Goal: Transaction & Acquisition: Purchase product/service

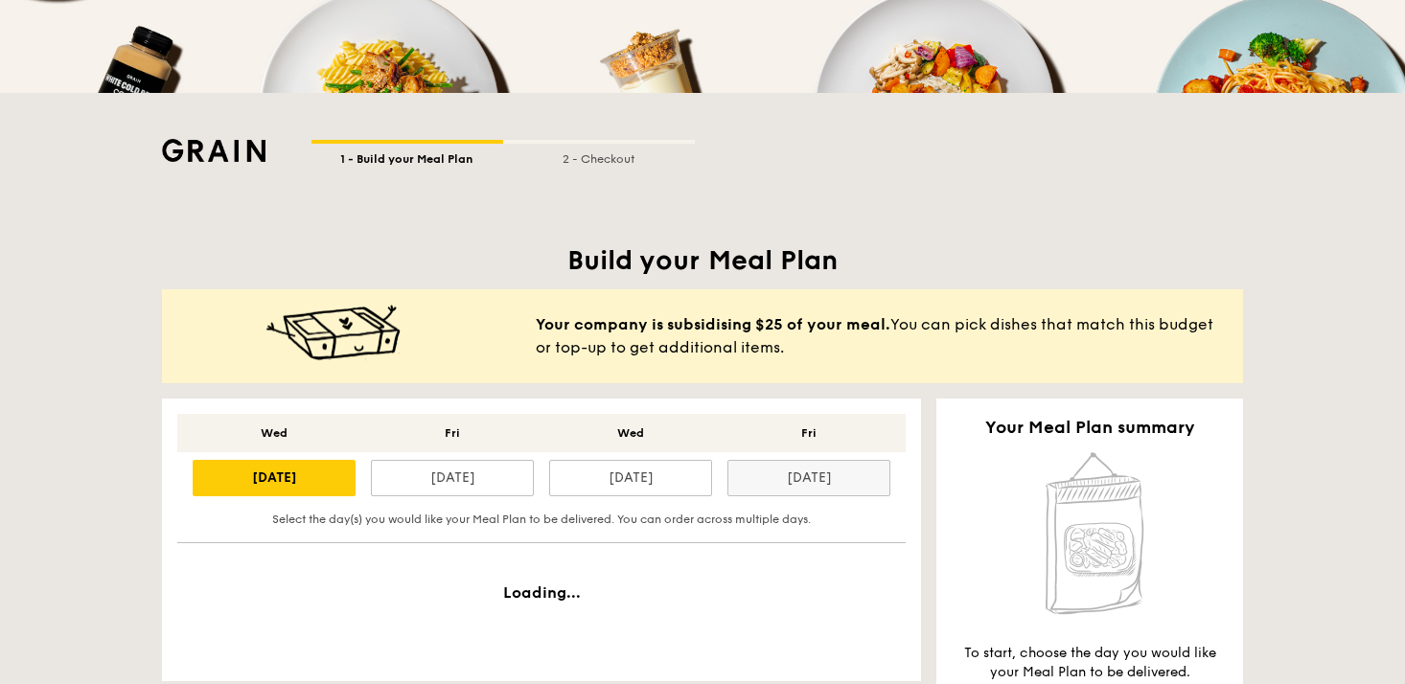
scroll to position [281, 0]
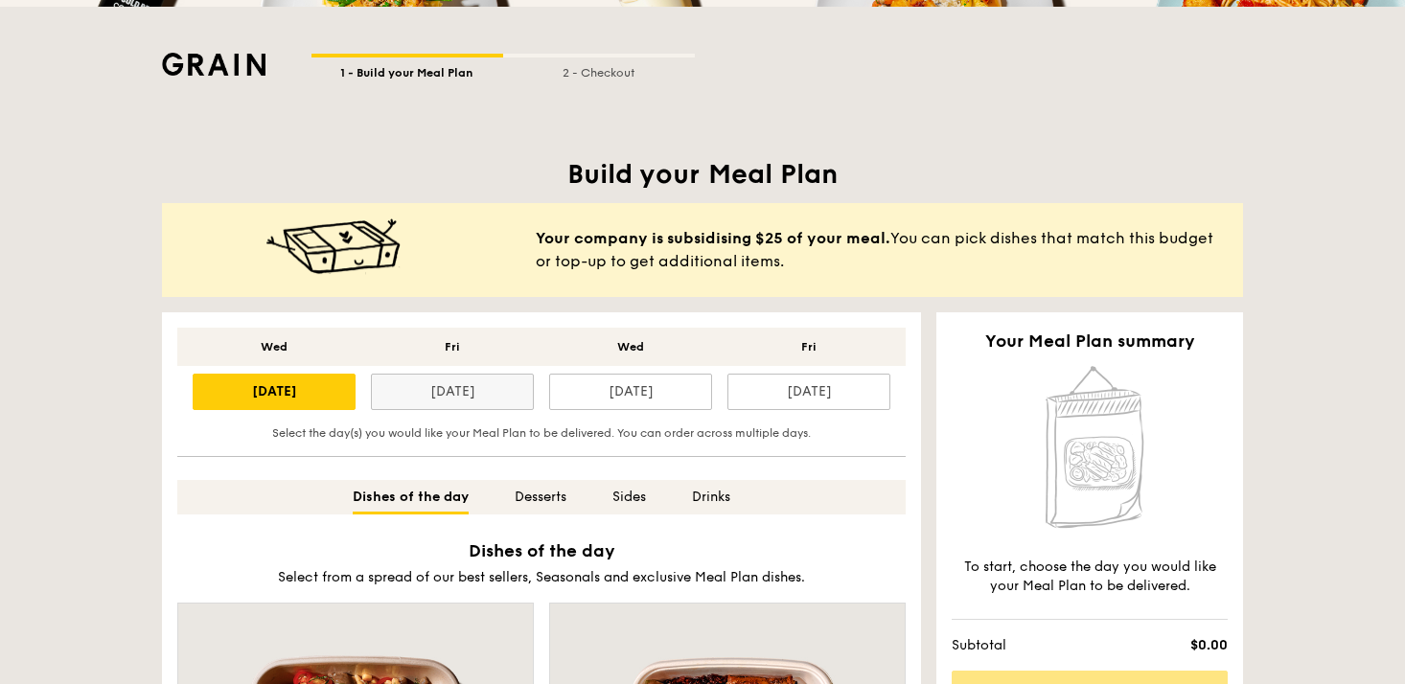
click at [426, 400] on div "[DATE]" at bounding box center [452, 392] width 163 height 36
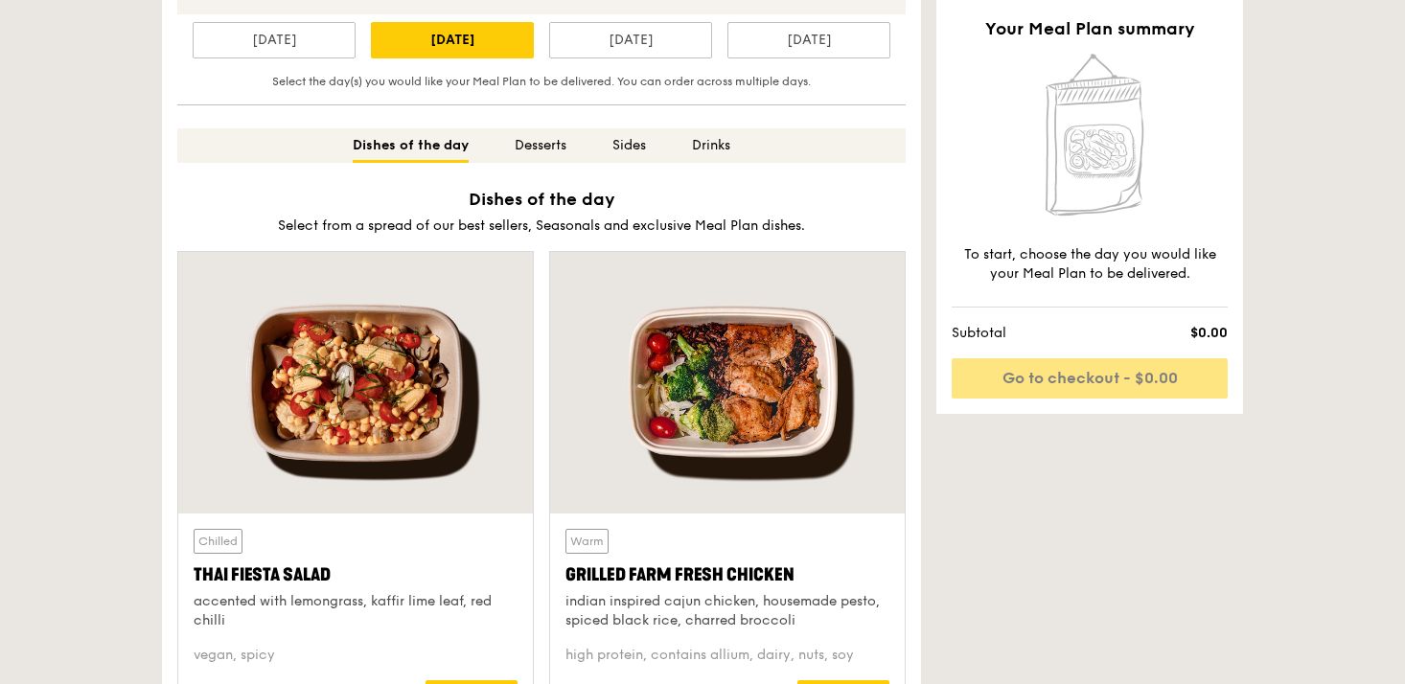
scroll to position [670, 0]
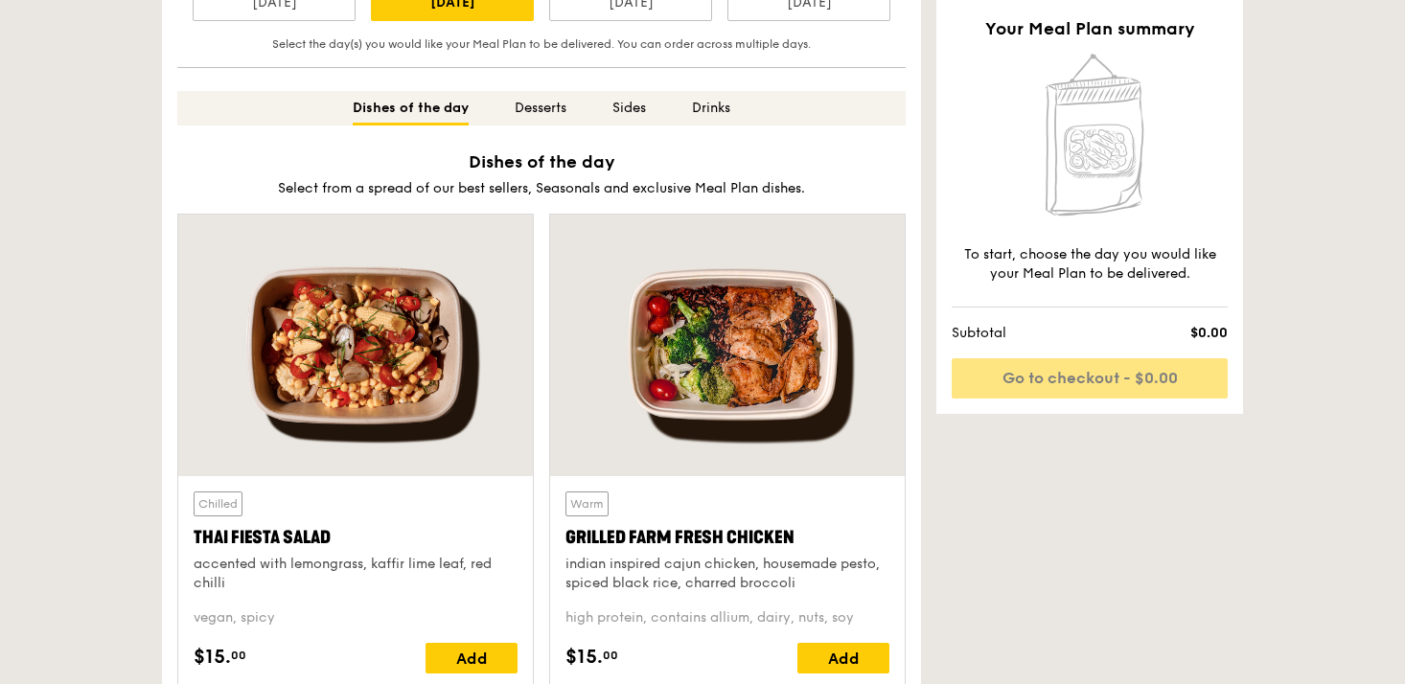
click at [372, 413] on div at bounding box center [355, 346] width 355 height 262
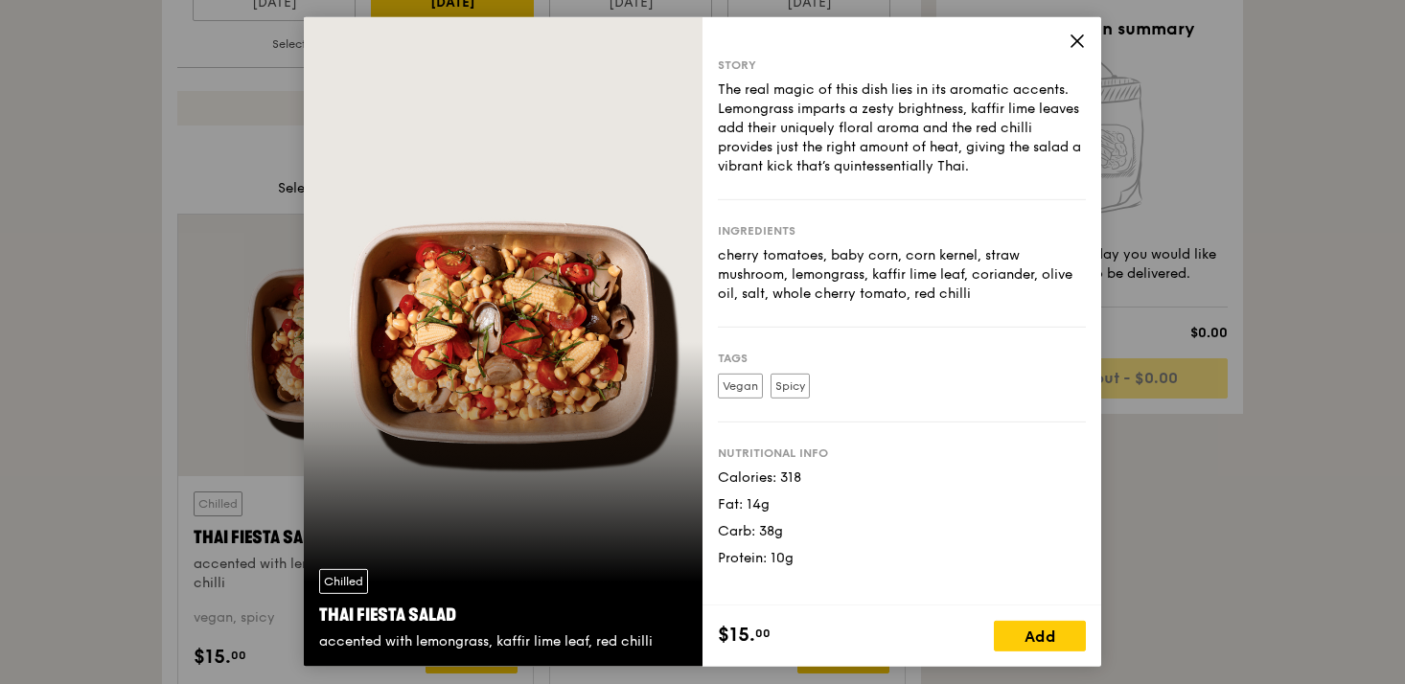
click at [1073, 45] on icon at bounding box center [1076, 41] width 17 height 17
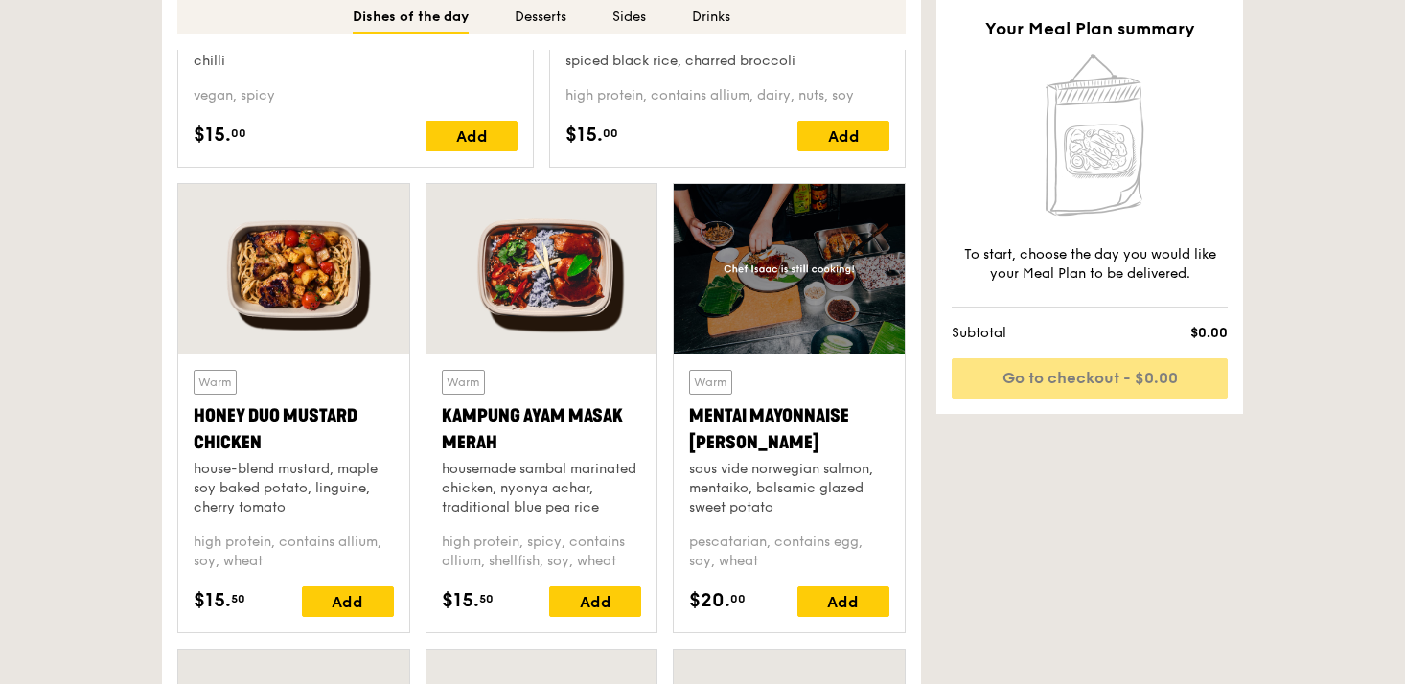
scroll to position [1231, 0]
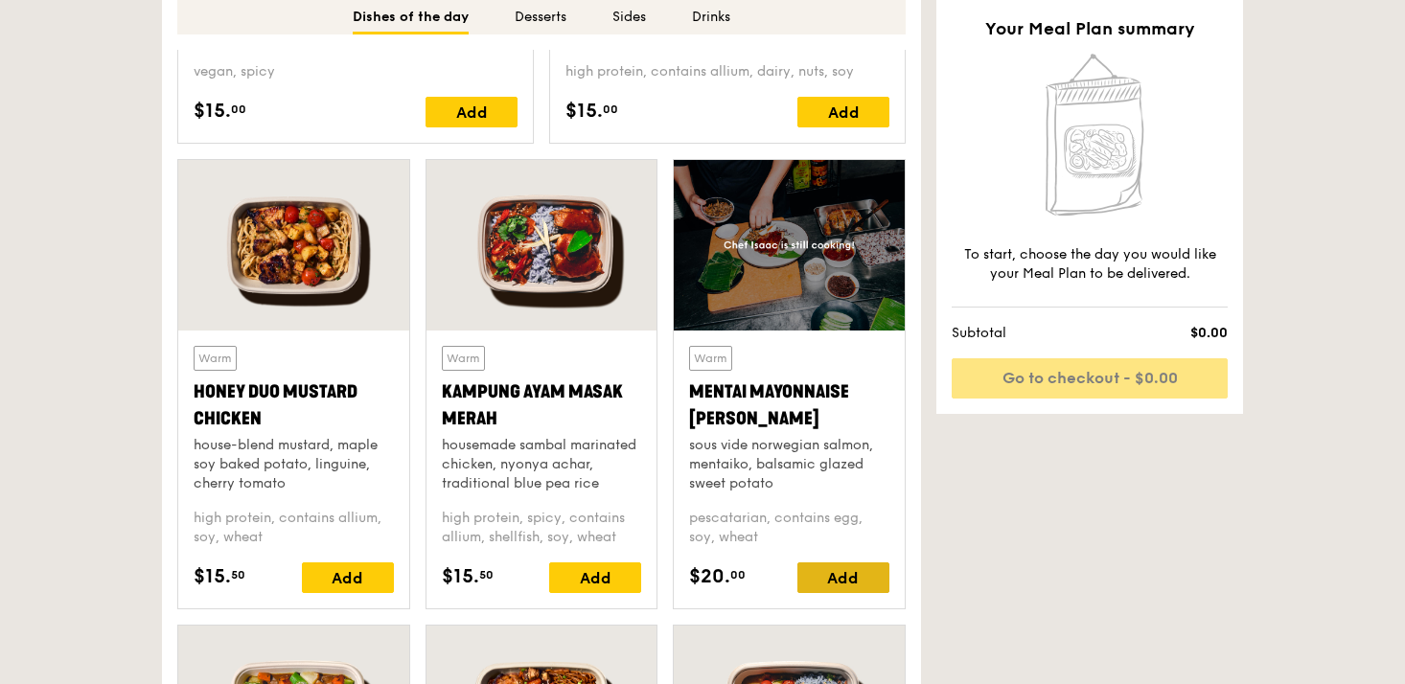
click at [866, 580] on div "Add" at bounding box center [843, 577] width 92 height 31
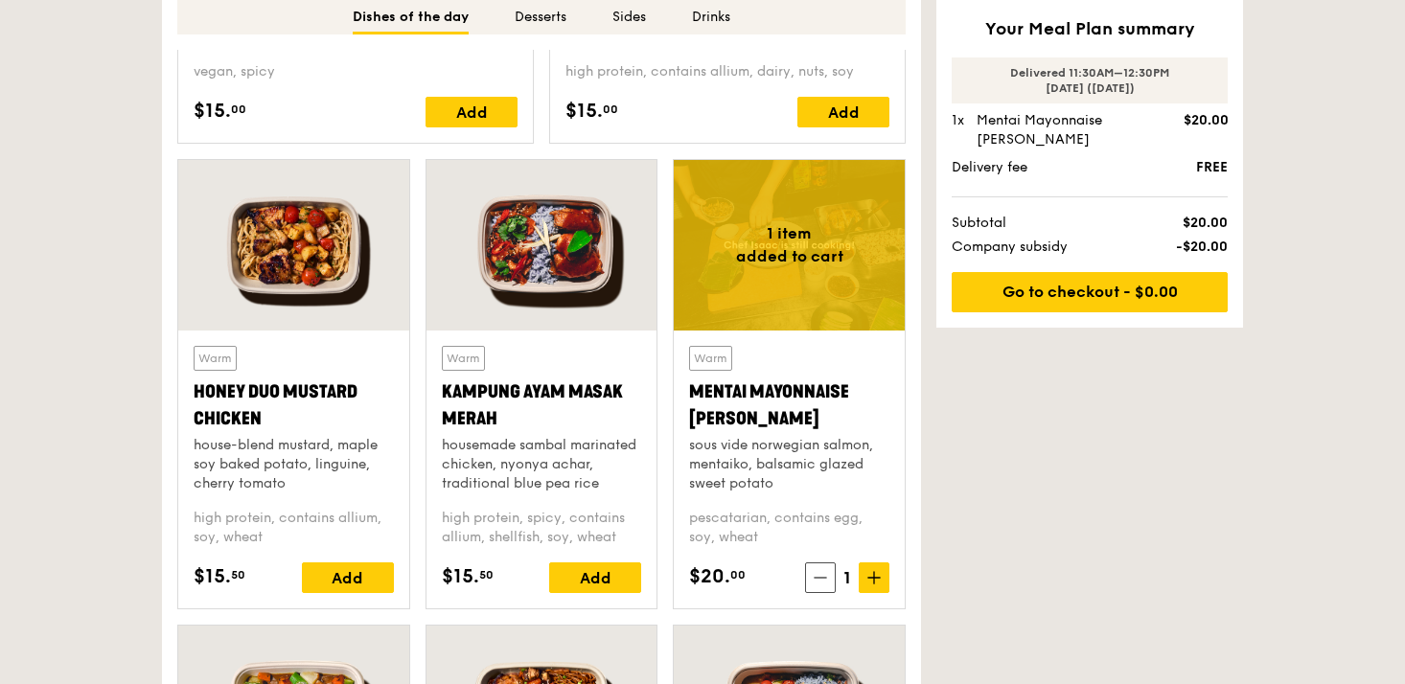
click at [282, 260] on div at bounding box center [293, 245] width 231 height 171
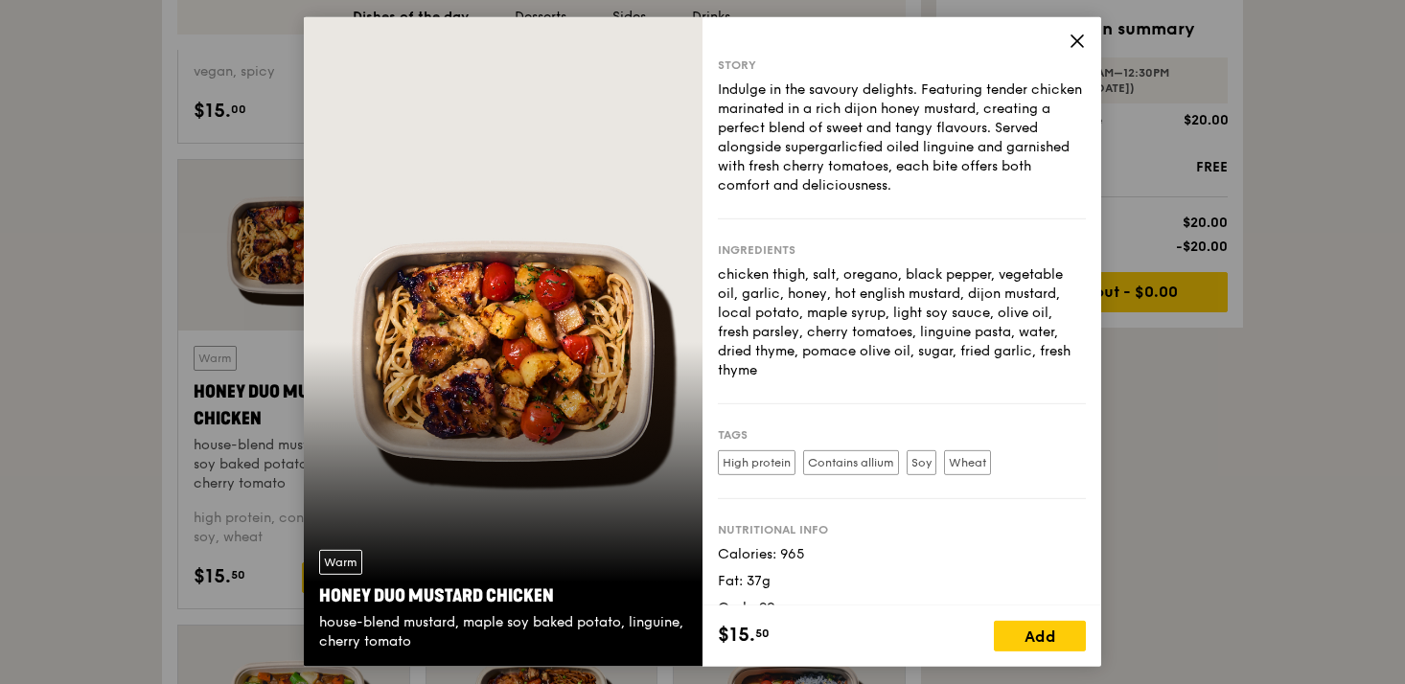
click at [1079, 37] on icon at bounding box center [1076, 40] width 11 height 11
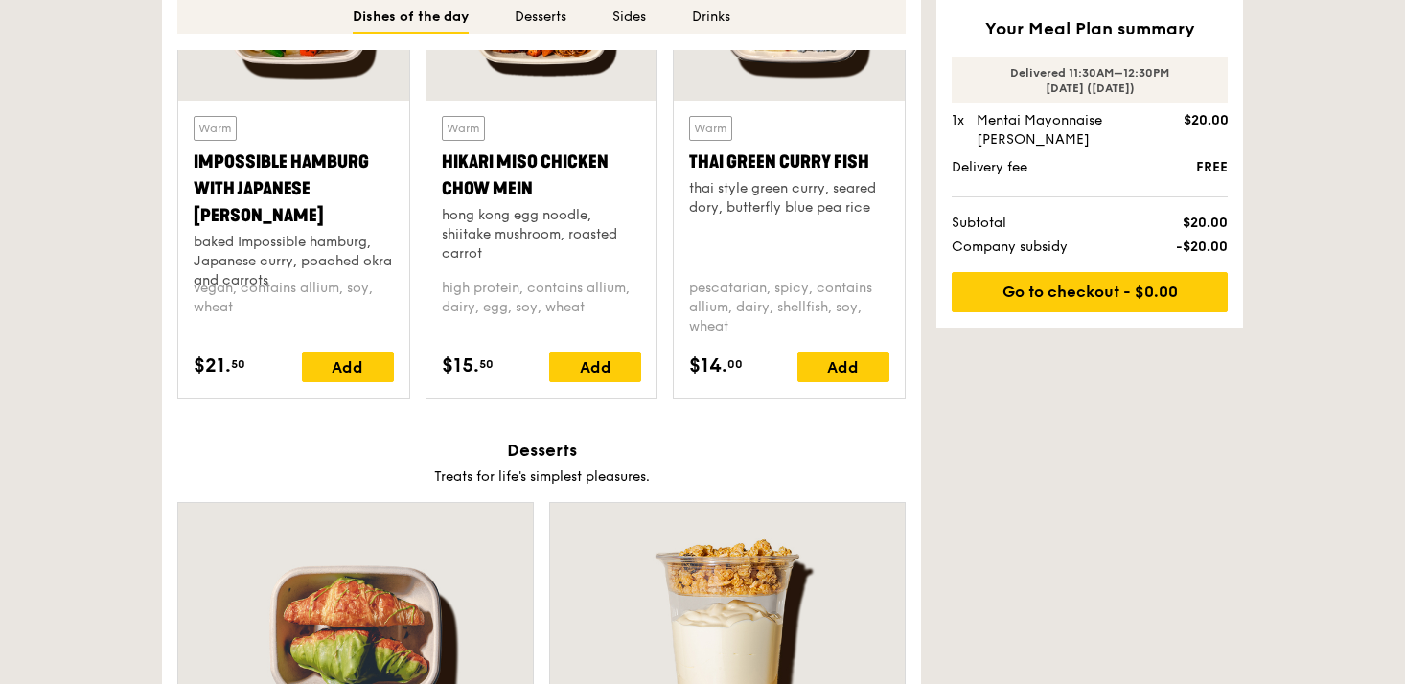
scroll to position [1793, 0]
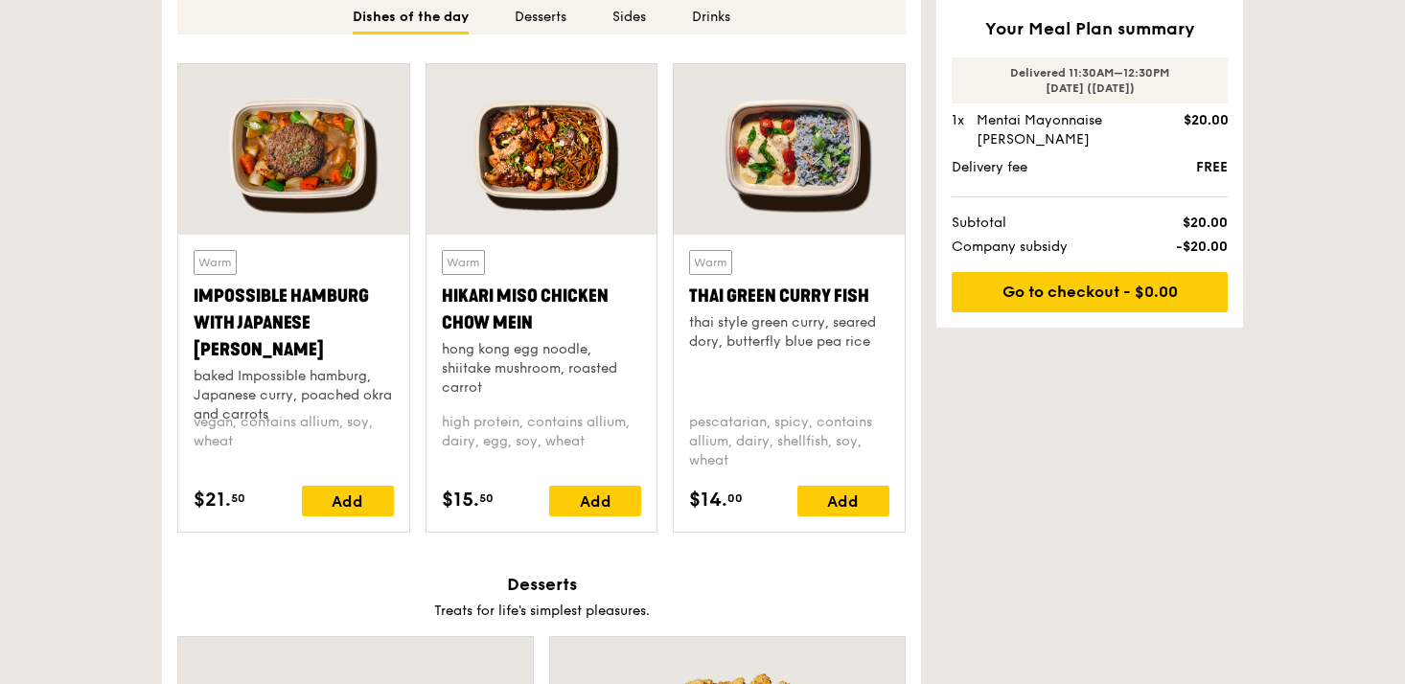
click at [755, 202] on div at bounding box center [789, 149] width 231 height 171
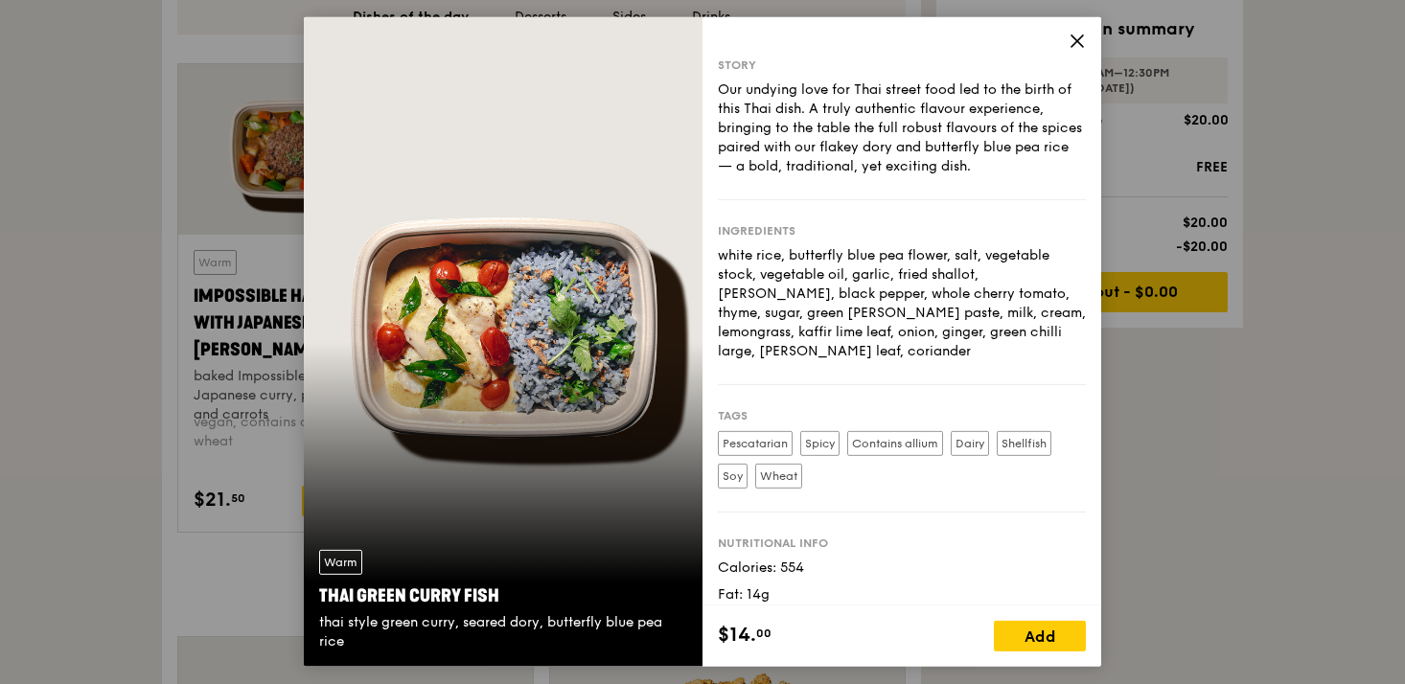
click at [1074, 42] on icon at bounding box center [1076, 41] width 17 height 17
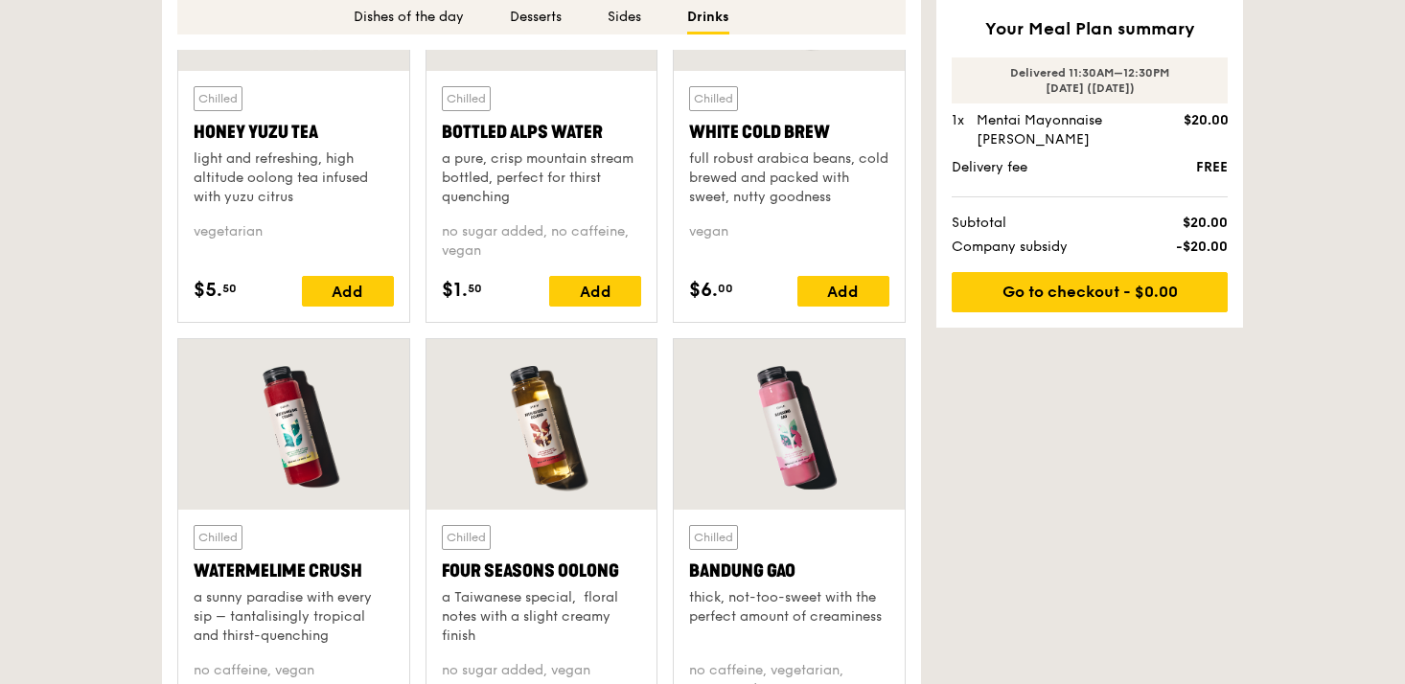
scroll to position [5241, 0]
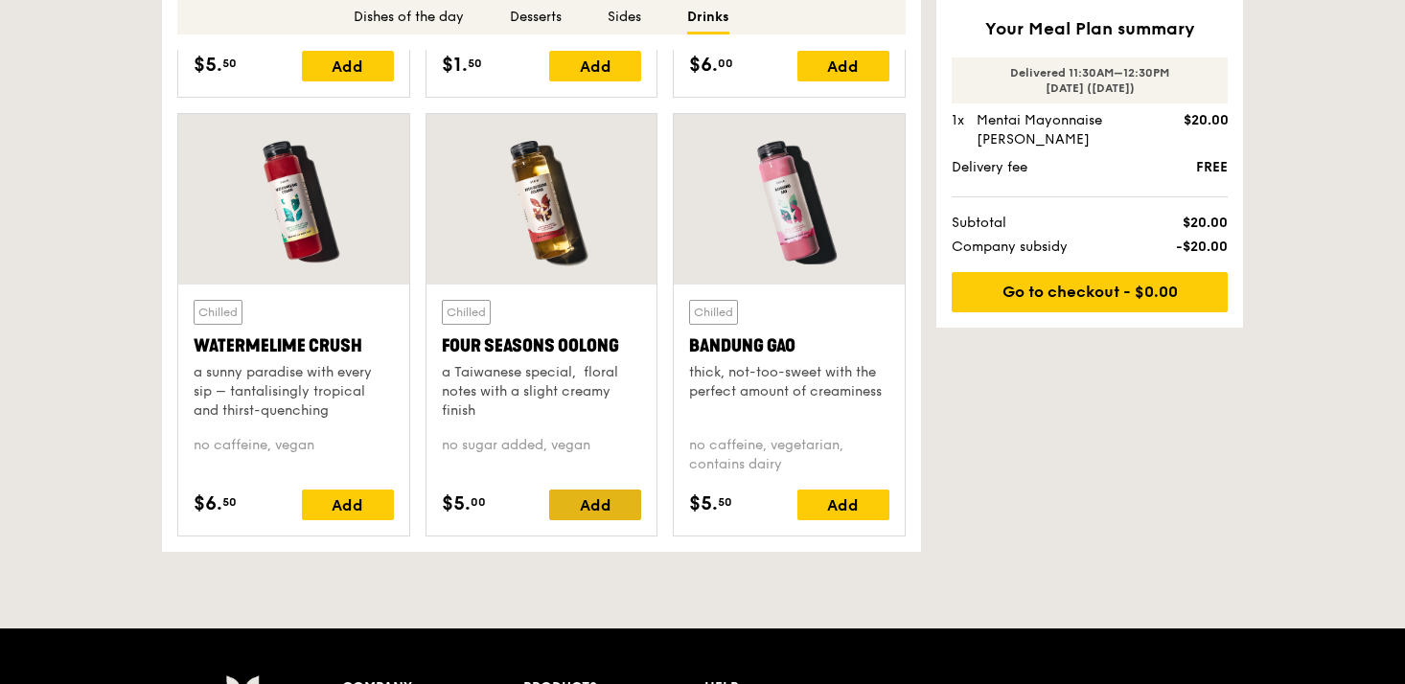
click at [585, 499] on div "Add" at bounding box center [595, 505] width 92 height 31
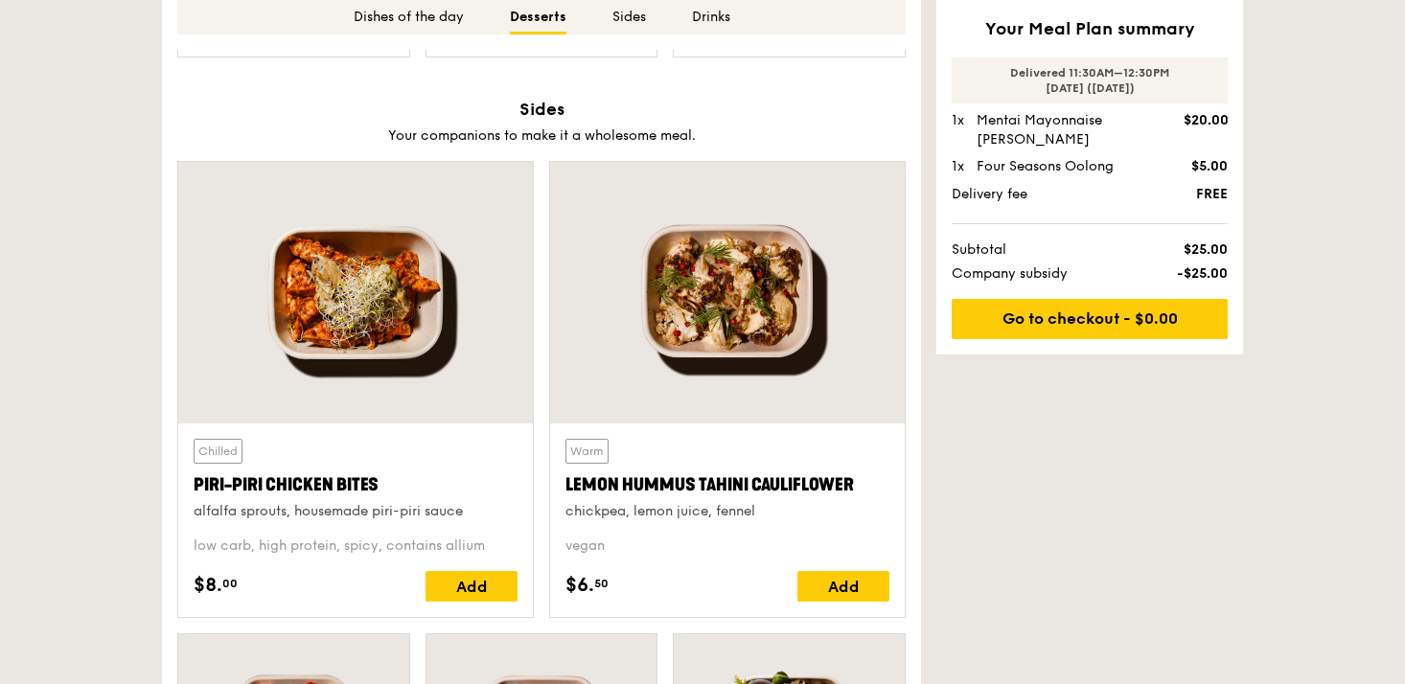
scroll to position [2385, 0]
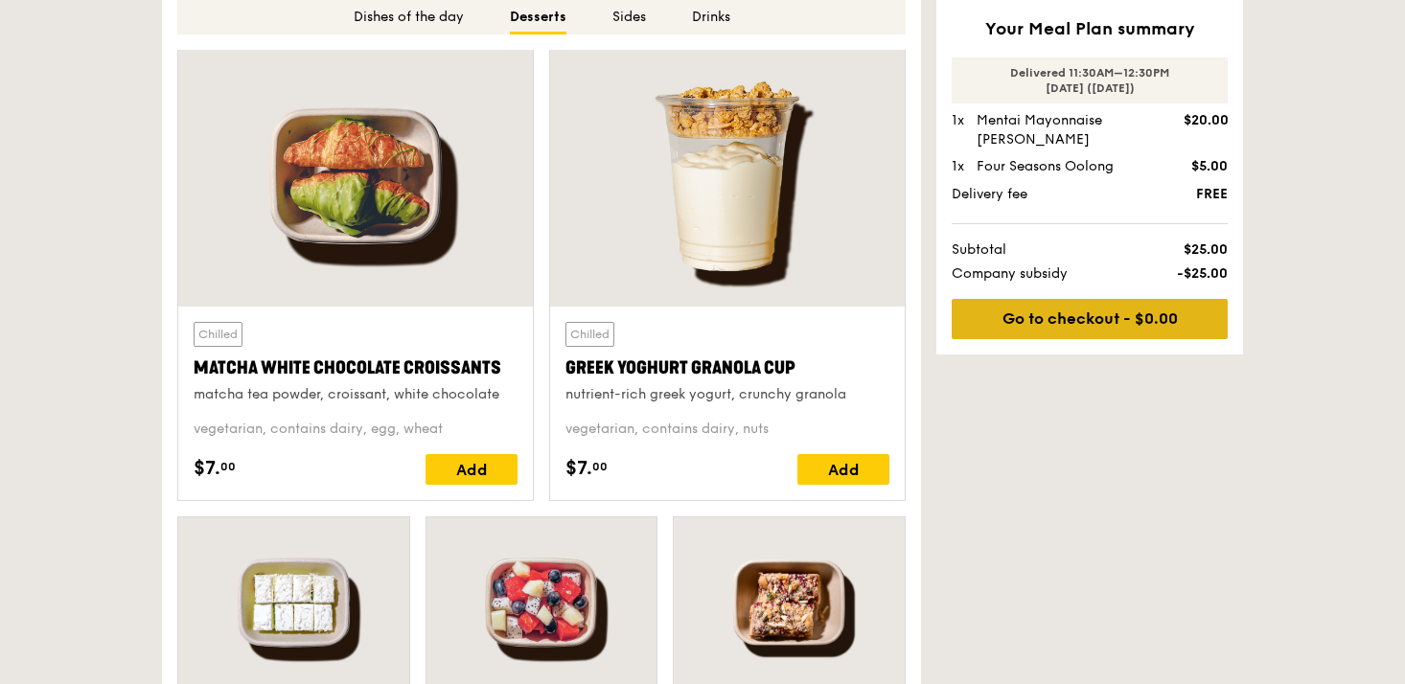
click at [1022, 317] on link "Go to checkout - $0.00" at bounding box center [1089, 319] width 276 height 40
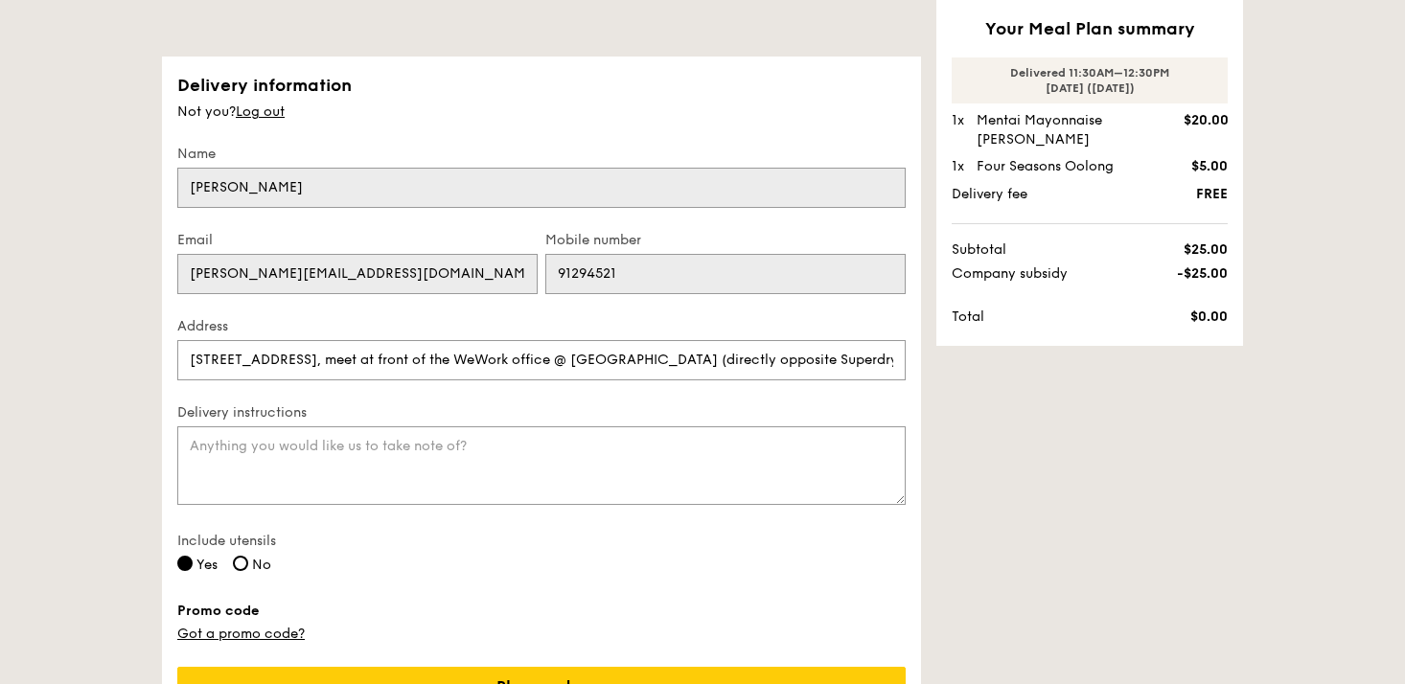
scroll to position [265, 0]
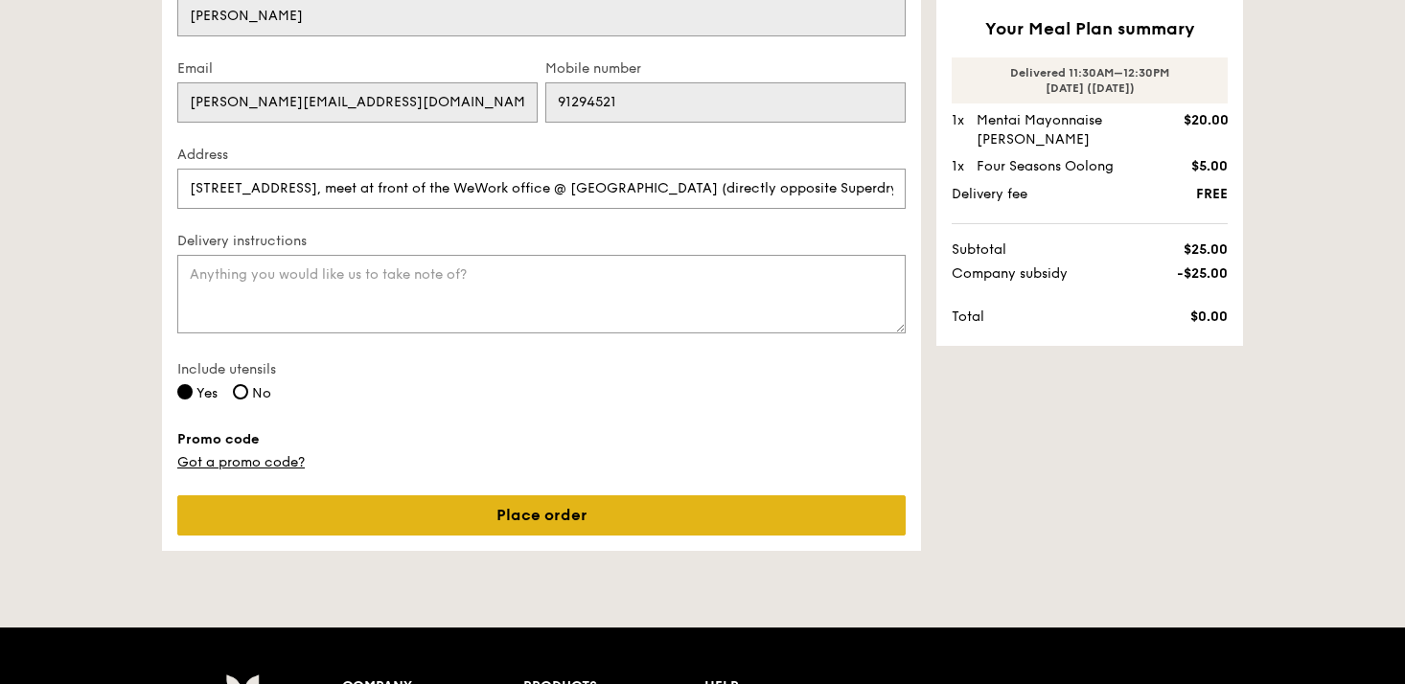
click at [542, 510] on link "Place order" at bounding box center [541, 515] width 728 height 40
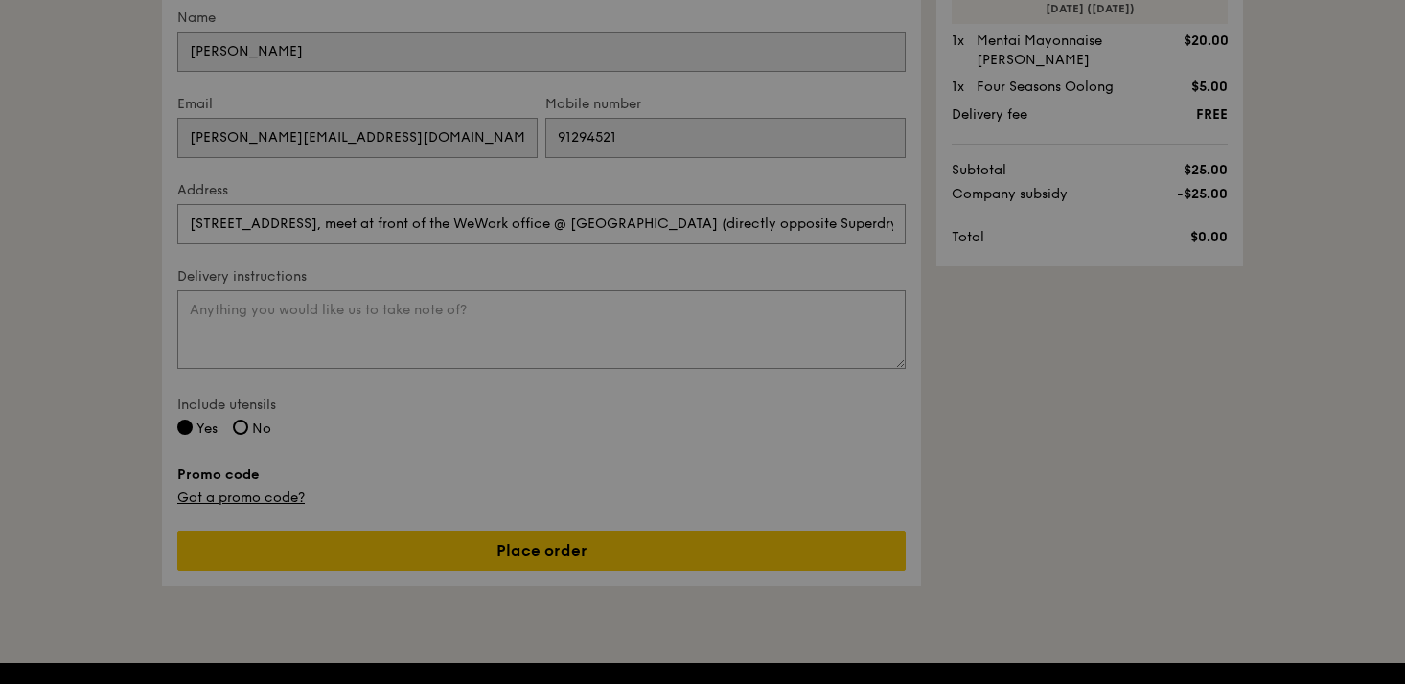
scroll to position [0, 0]
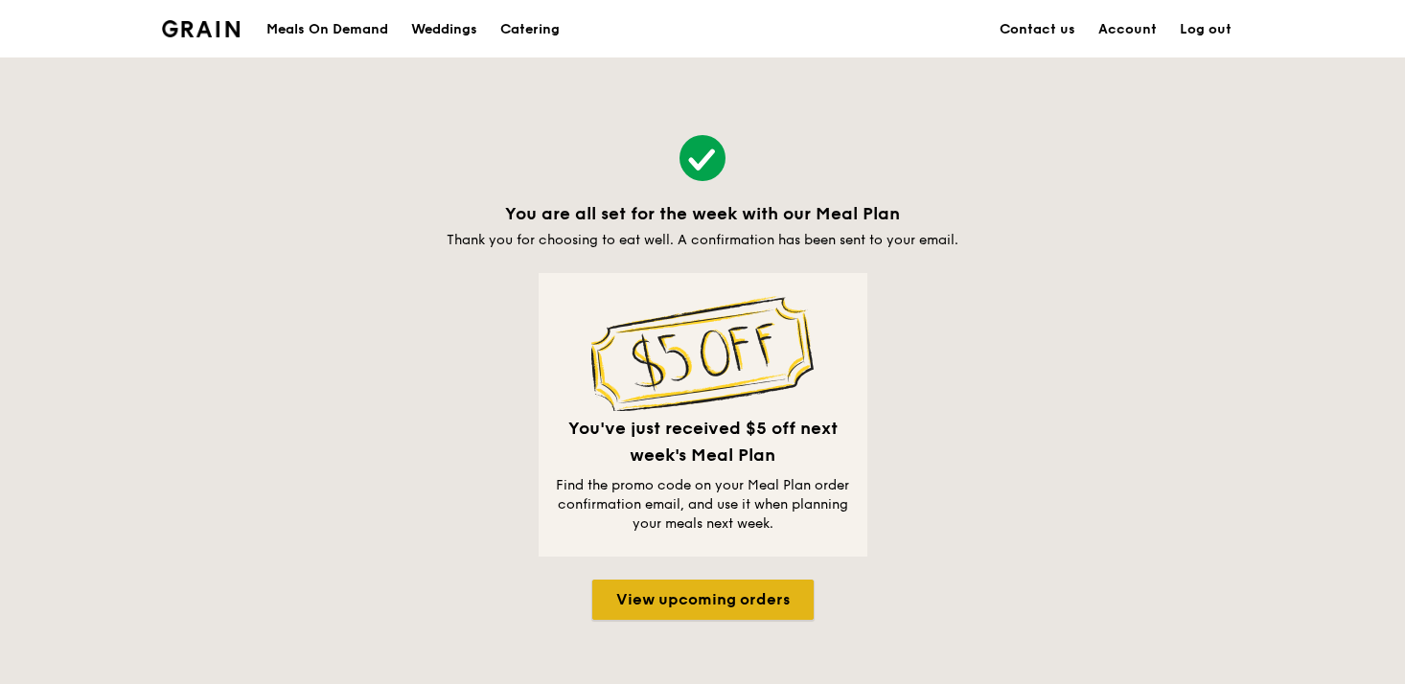
click at [765, 607] on link "View upcoming orders" at bounding box center [702, 600] width 221 height 40
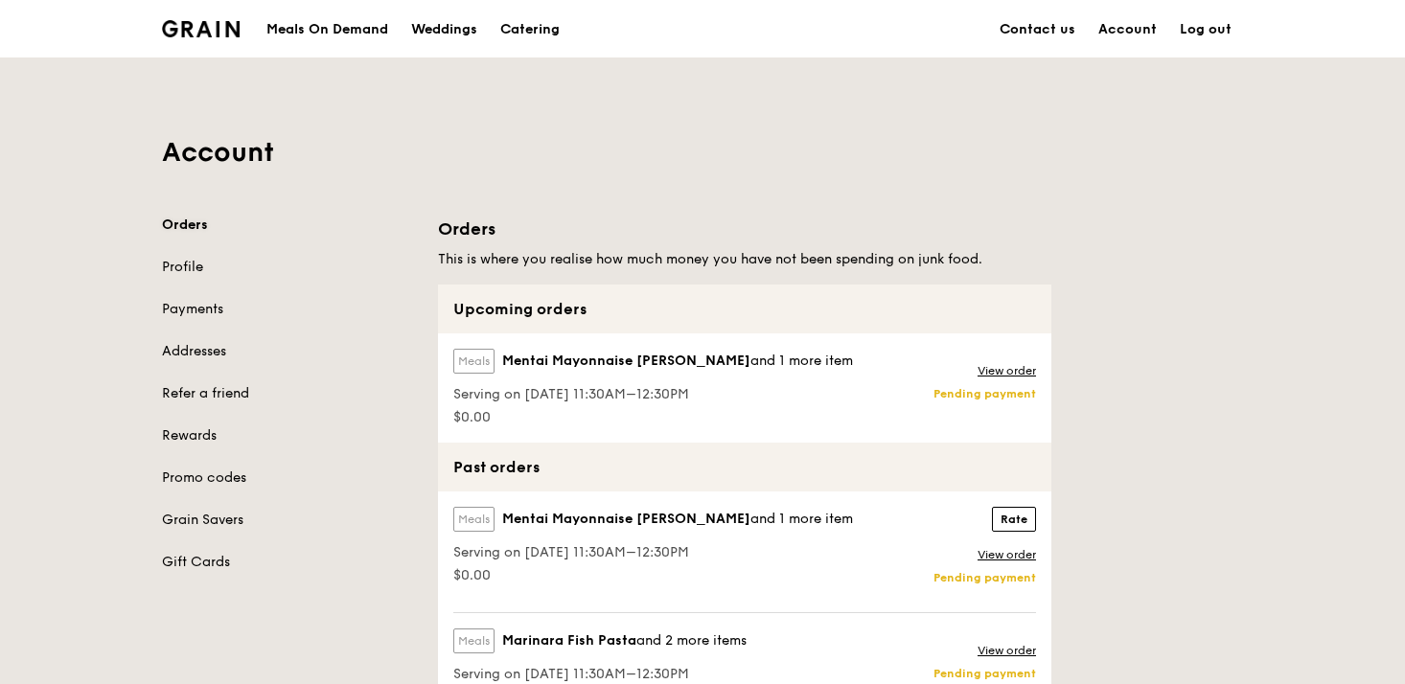
click at [209, 221] on link "Orders" at bounding box center [288, 225] width 253 height 19
click at [349, 25] on div "Meals On Demand" at bounding box center [327, 29] width 122 height 57
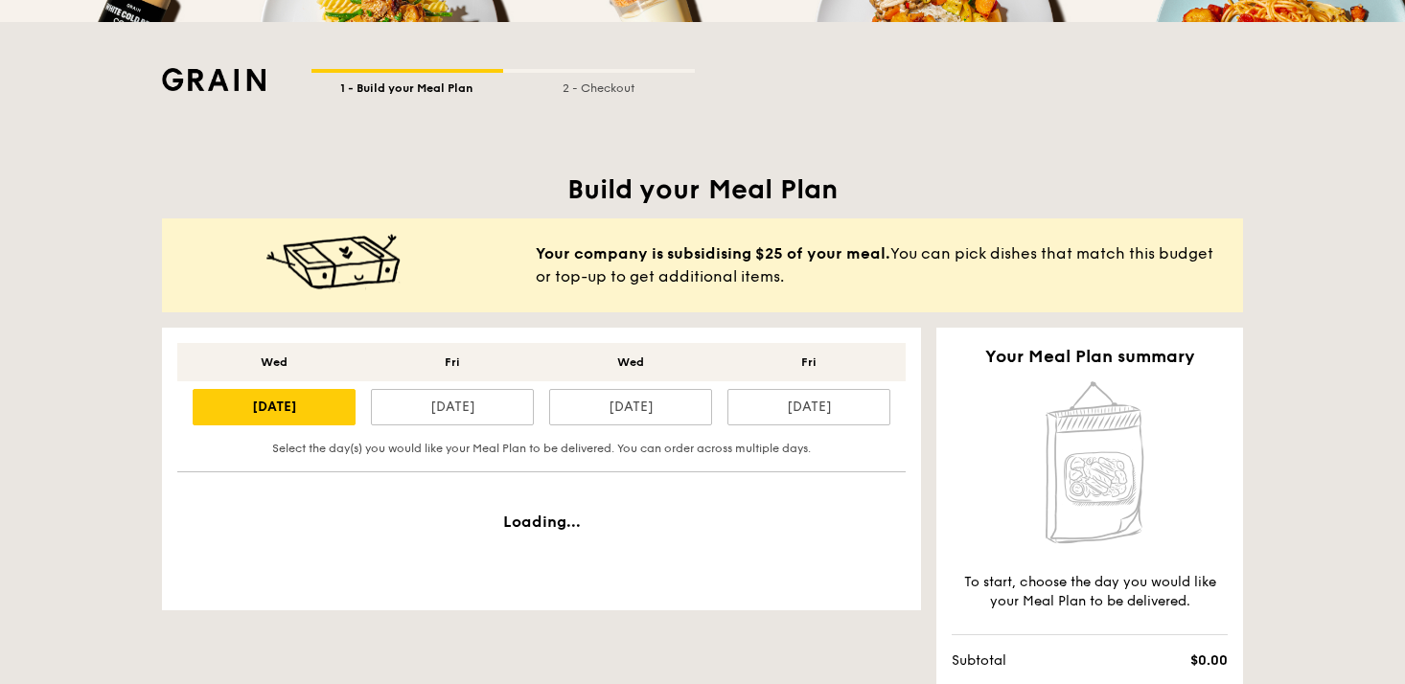
scroll to position [274, 0]
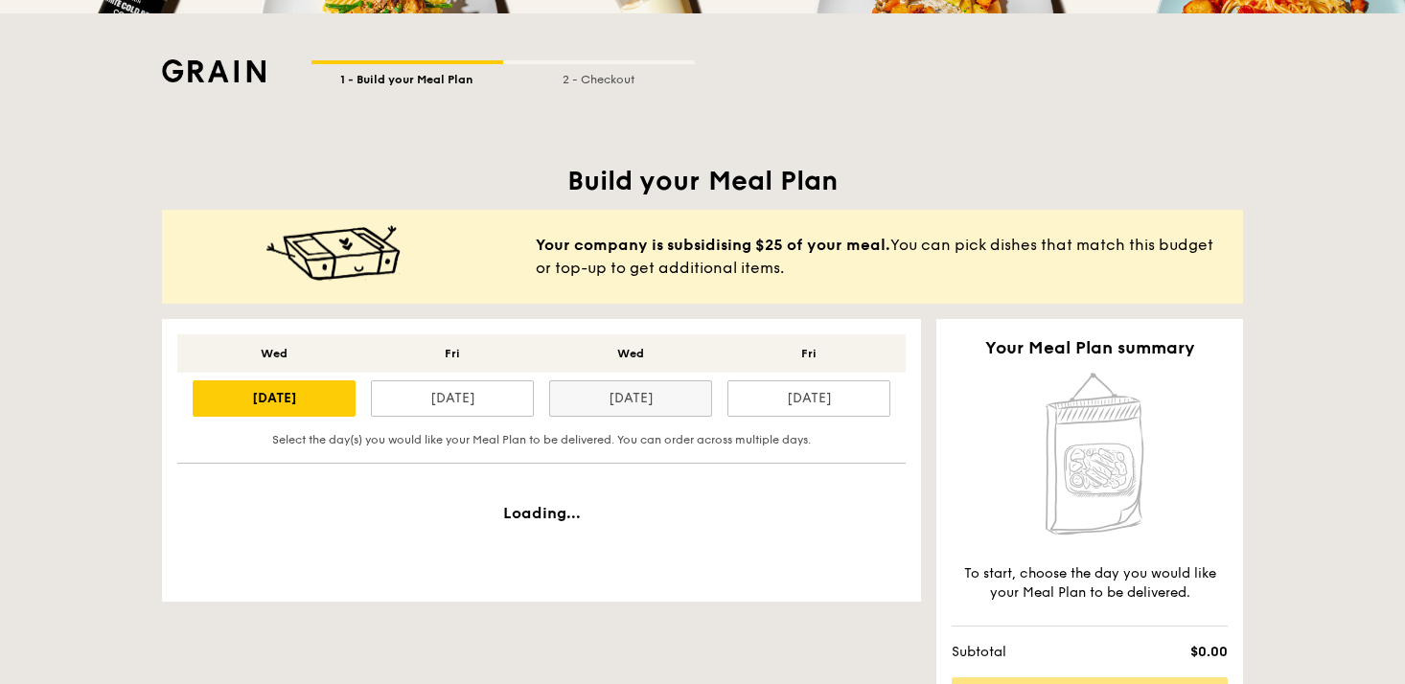
click at [596, 404] on div "[DATE]" at bounding box center [630, 398] width 163 height 36
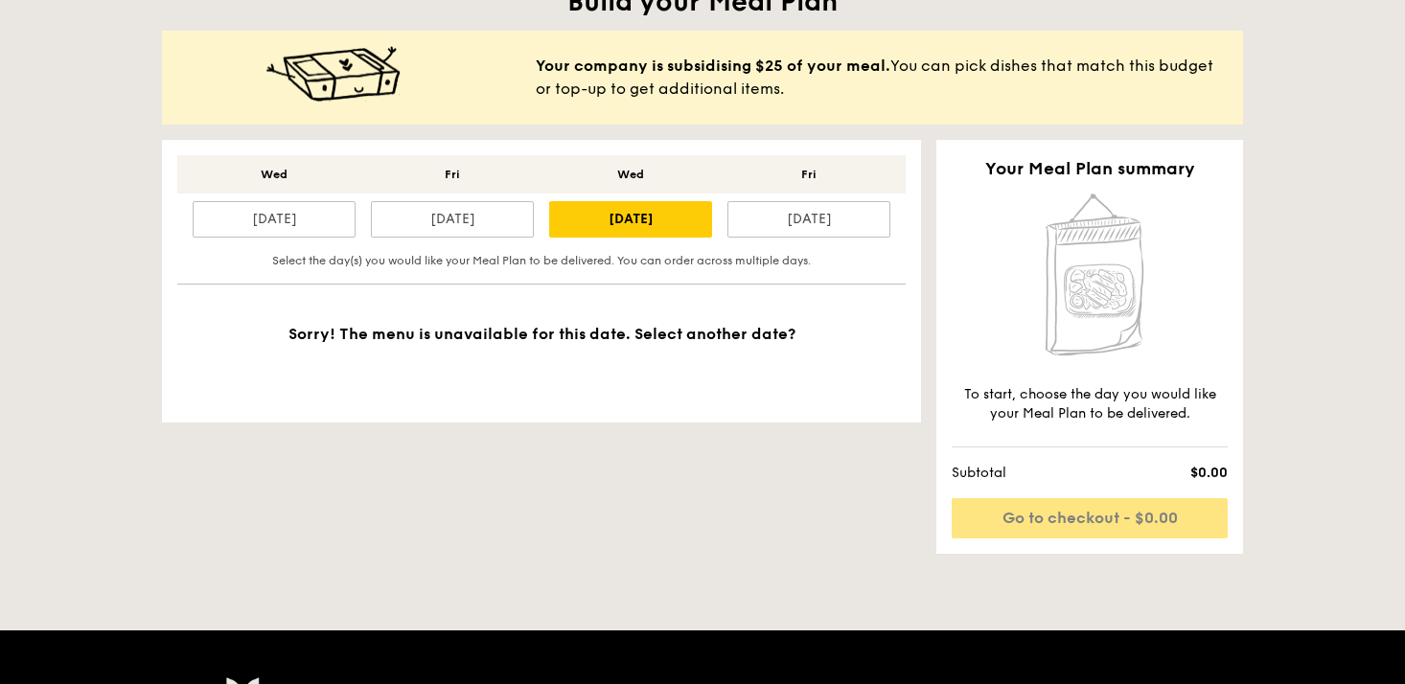
scroll to position [477, 0]
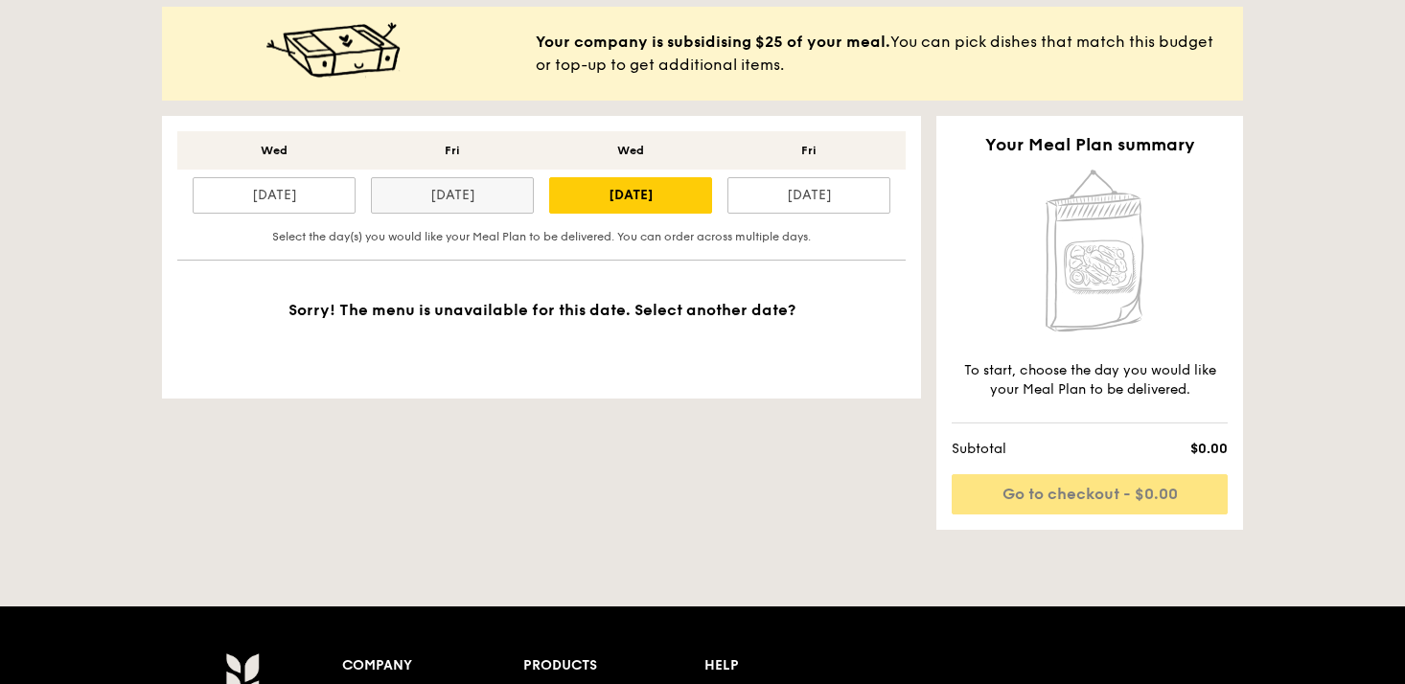
click at [468, 202] on div "[DATE]" at bounding box center [452, 195] width 163 height 36
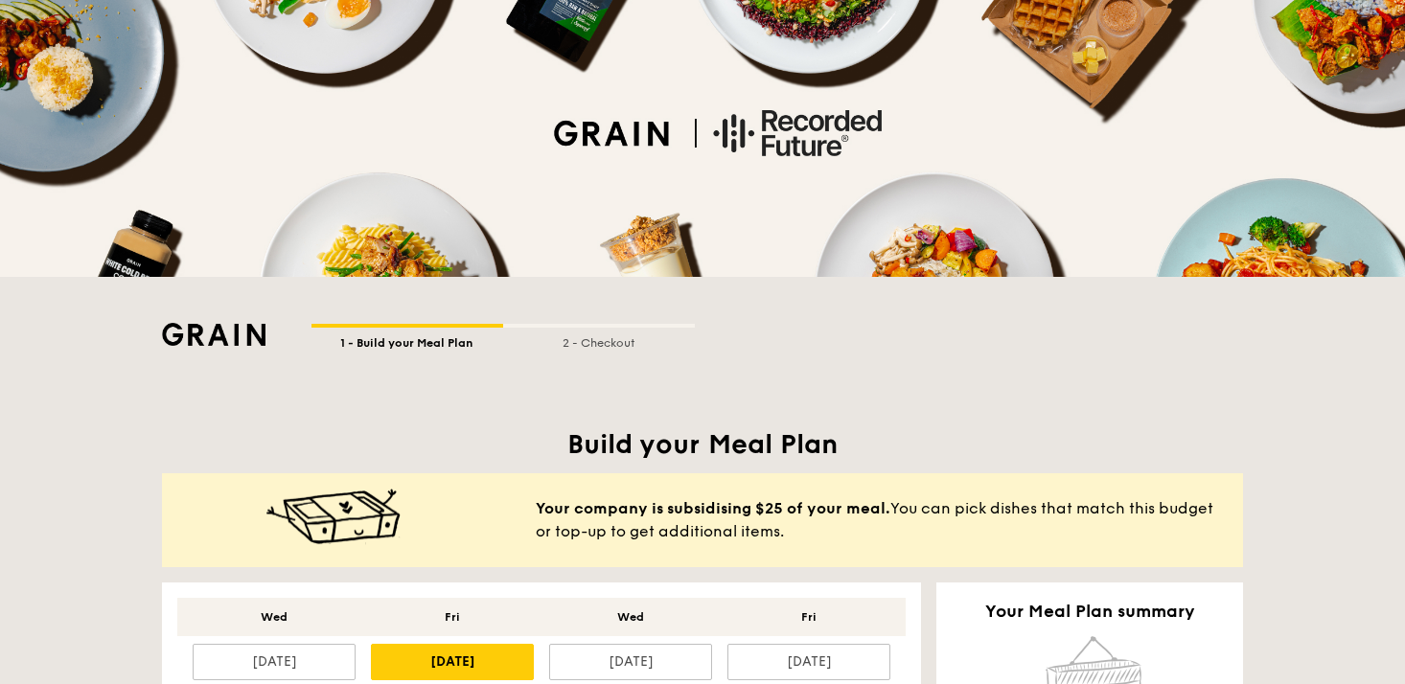
scroll to position [0, 0]
